Goal: Navigation & Orientation: Find specific page/section

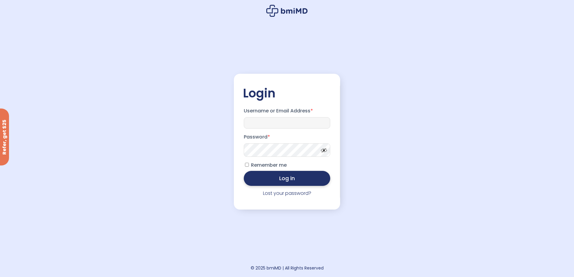
type input "**********"
click at [304, 182] on button "Log in" at bounding box center [287, 178] width 86 height 15
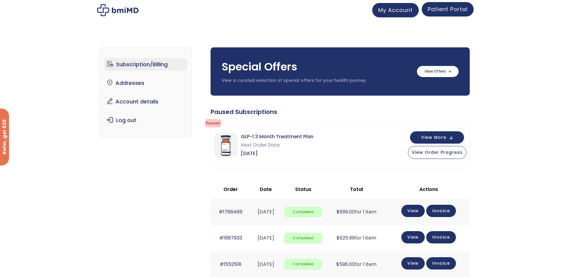
click at [454, 10] on span "Patient Portal" at bounding box center [448, 8] width 40 height 7
